Goal: Download file/media

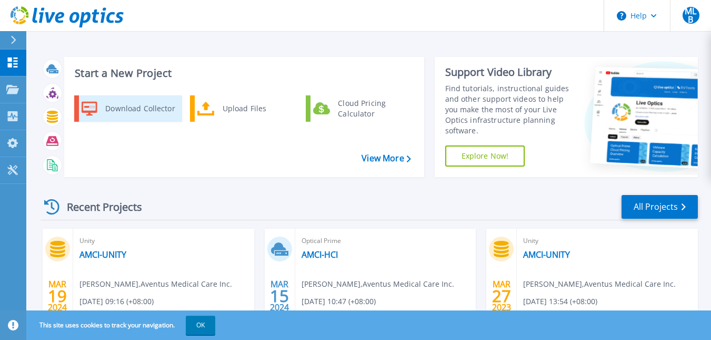
click at [108, 101] on div "Download Collector" at bounding box center [140, 108] width 80 height 21
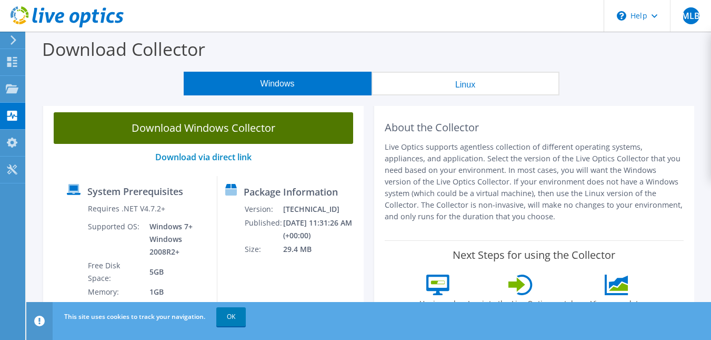
click at [253, 130] on link "Download Windows Collector" at bounding box center [204, 128] width 300 height 32
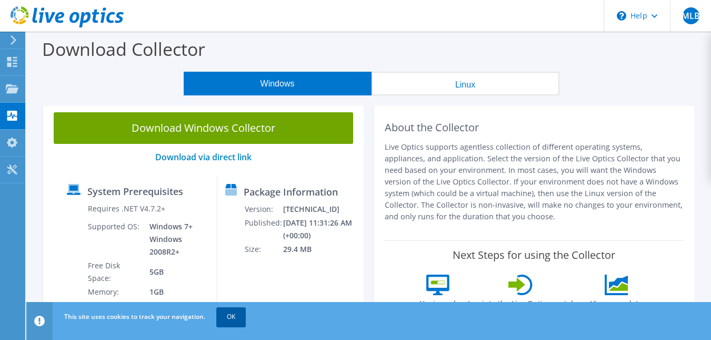
click at [238, 316] on link "OK" at bounding box center [230, 316] width 29 height 19
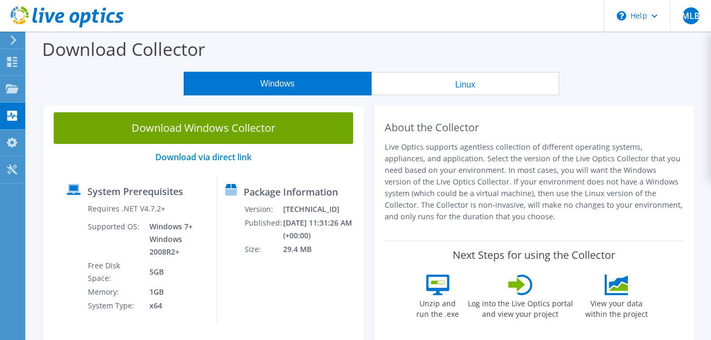
click at [15, 39] on use at bounding box center [14, 39] width 6 height 9
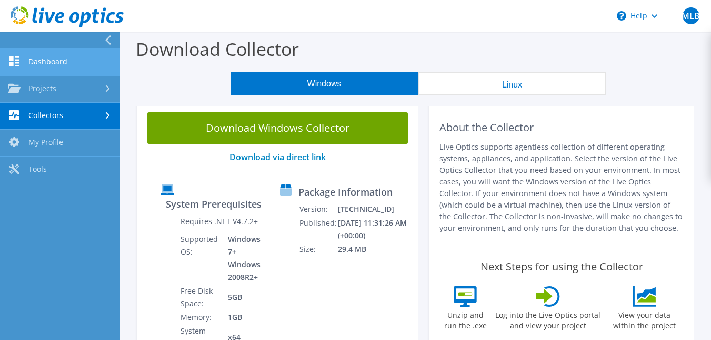
click at [68, 65] on link "Dashboard" at bounding box center [60, 62] width 120 height 27
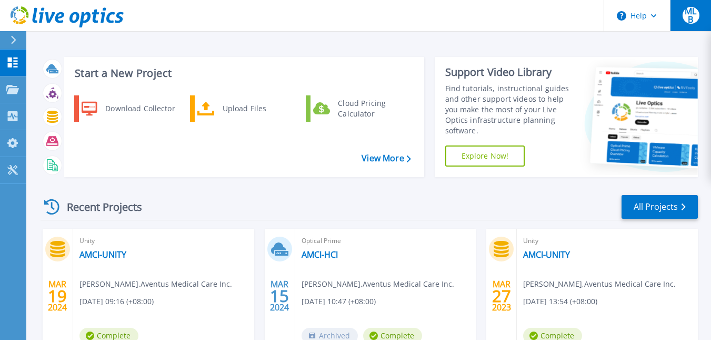
click at [688, 11] on span "MLB" at bounding box center [691, 15] width 17 height 17
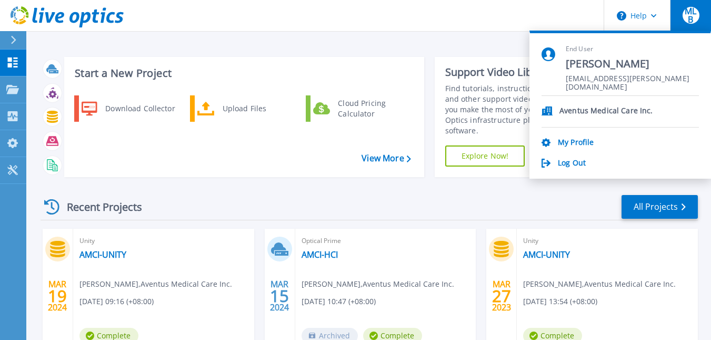
click at [695, 14] on span "MLB" at bounding box center [691, 15] width 17 height 17
